Goal: Task Accomplishment & Management: Use online tool/utility

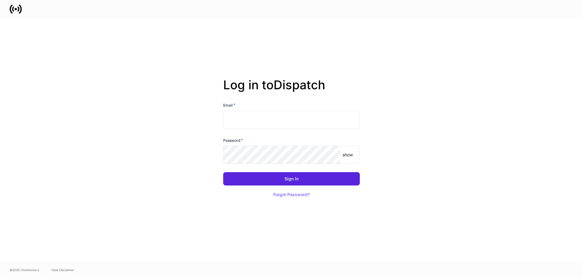
click at [299, 114] on input "text" at bounding box center [291, 120] width 137 height 18
type input "**********"
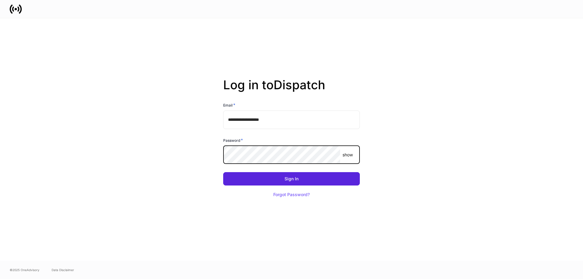
click at [223, 172] on button "Sign In" at bounding box center [291, 178] width 137 height 13
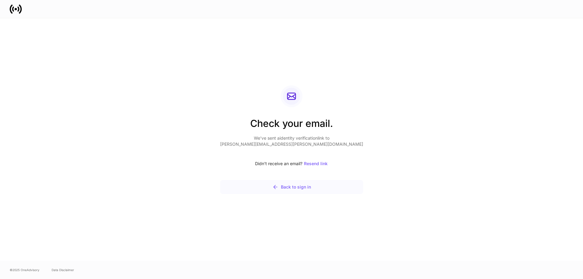
click at [318, 188] on button "Back to sign in" at bounding box center [291, 187] width 143 height 14
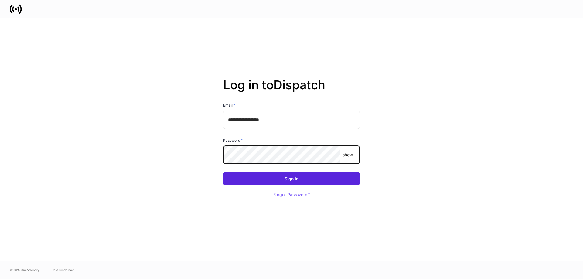
click at [223, 172] on button "Sign In" at bounding box center [291, 178] width 137 height 13
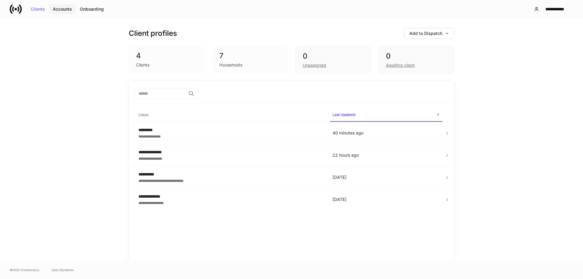
click at [55, 11] on div "Accounts" at bounding box center [62, 9] width 19 height 4
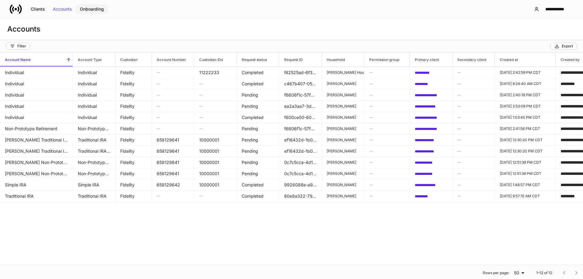
click at [99, 13] on button "Onboarding" at bounding box center [92, 9] width 32 height 10
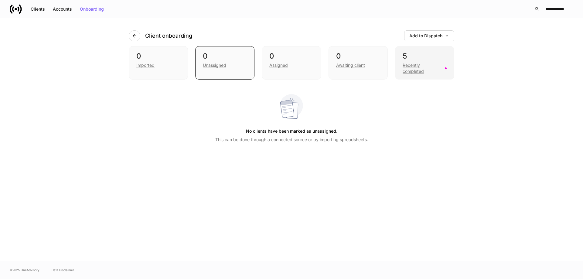
click at [408, 68] on div "Recently completed" at bounding box center [422, 68] width 39 height 12
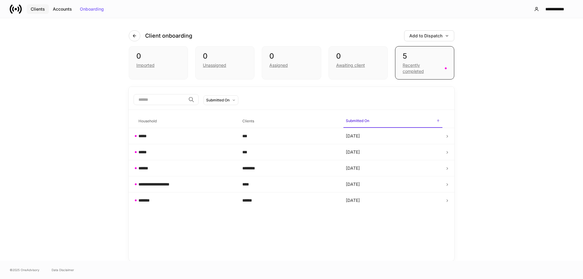
click at [36, 8] on div "Clients" at bounding box center [38, 9] width 14 height 4
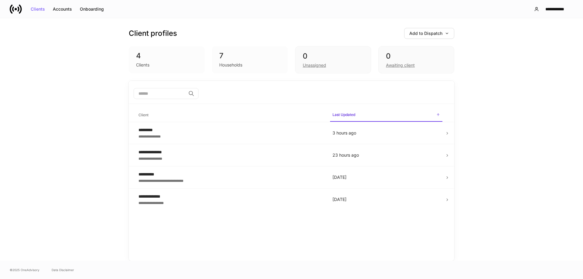
click at [254, 60] on div "7" at bounding box center [249, 56] width 61 height 10
click at [228, 55] on div "7" at bounding box center [249, 56] width 61 height 10
click at [245, 68] on div "7 Households" at bounding box center [250, 59] width 76 height 27
click at [435, 36] on div "Add to Dispatch" at bounding box center [429, 33] width 40 height 4
click at [437, 95] on div "View uploaded accounts" at bounding box center [419, 95] width 49 height 6
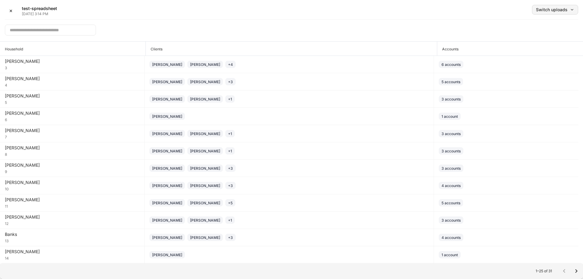
click at [554, 14] on button "Switch uploads" at bounding box center [555, 10] width 46 height 10
click at [539, 28] on li "[DATE] ✓" at bounding box center [541, 26] width 73 height 11
click at [45, 9] on h5 "test-spreadsheet" at bounding box center [39, 8] width 35 height 6
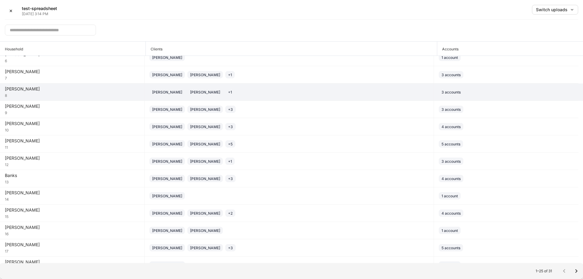
scroll to position [61, 0]
